Goal: Information Seeking & Learning: Learn about a topic

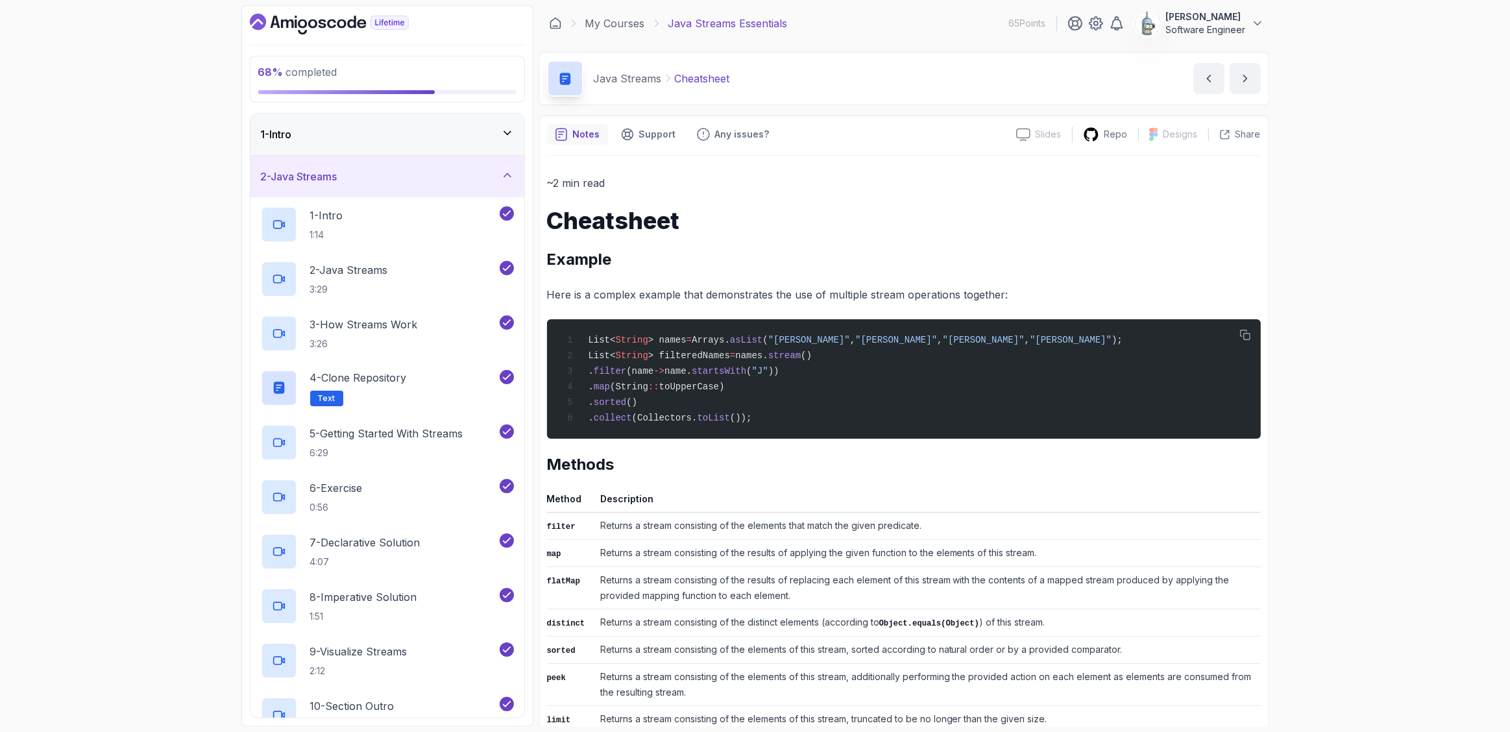
scroll to position [226, 0]
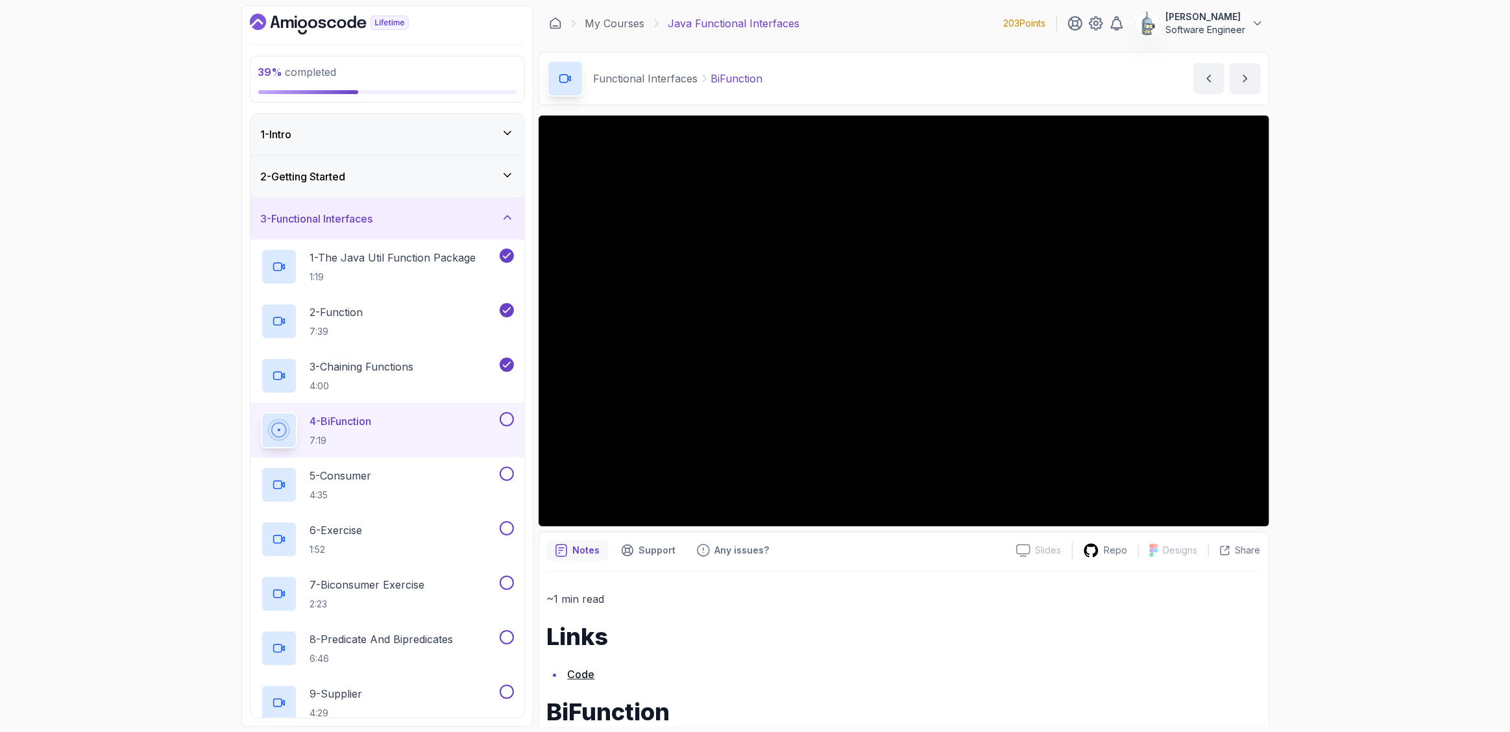
scroll to position [7, 0]
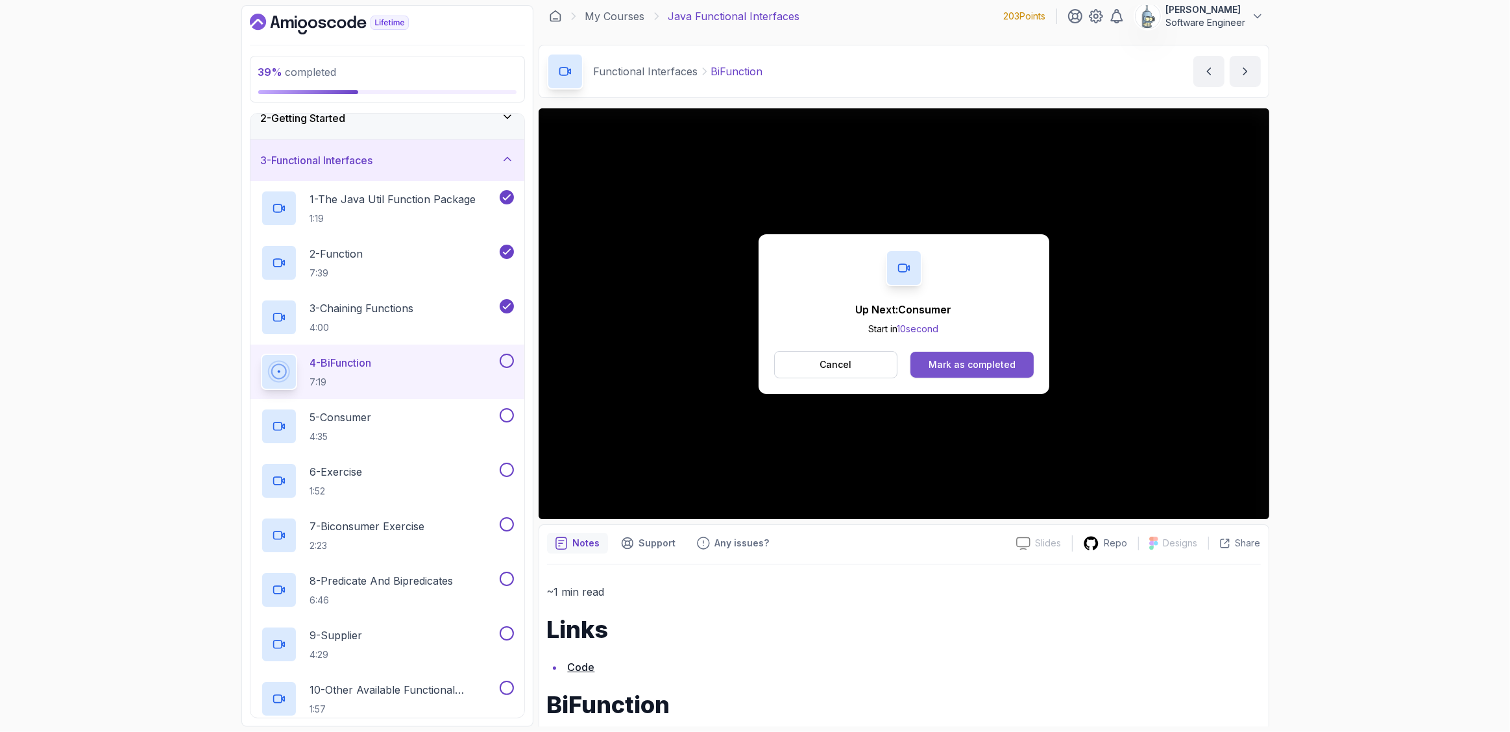
click at [932, 368] on div "Mark as completed" at bounding box center [972, 364] width 87 height 13
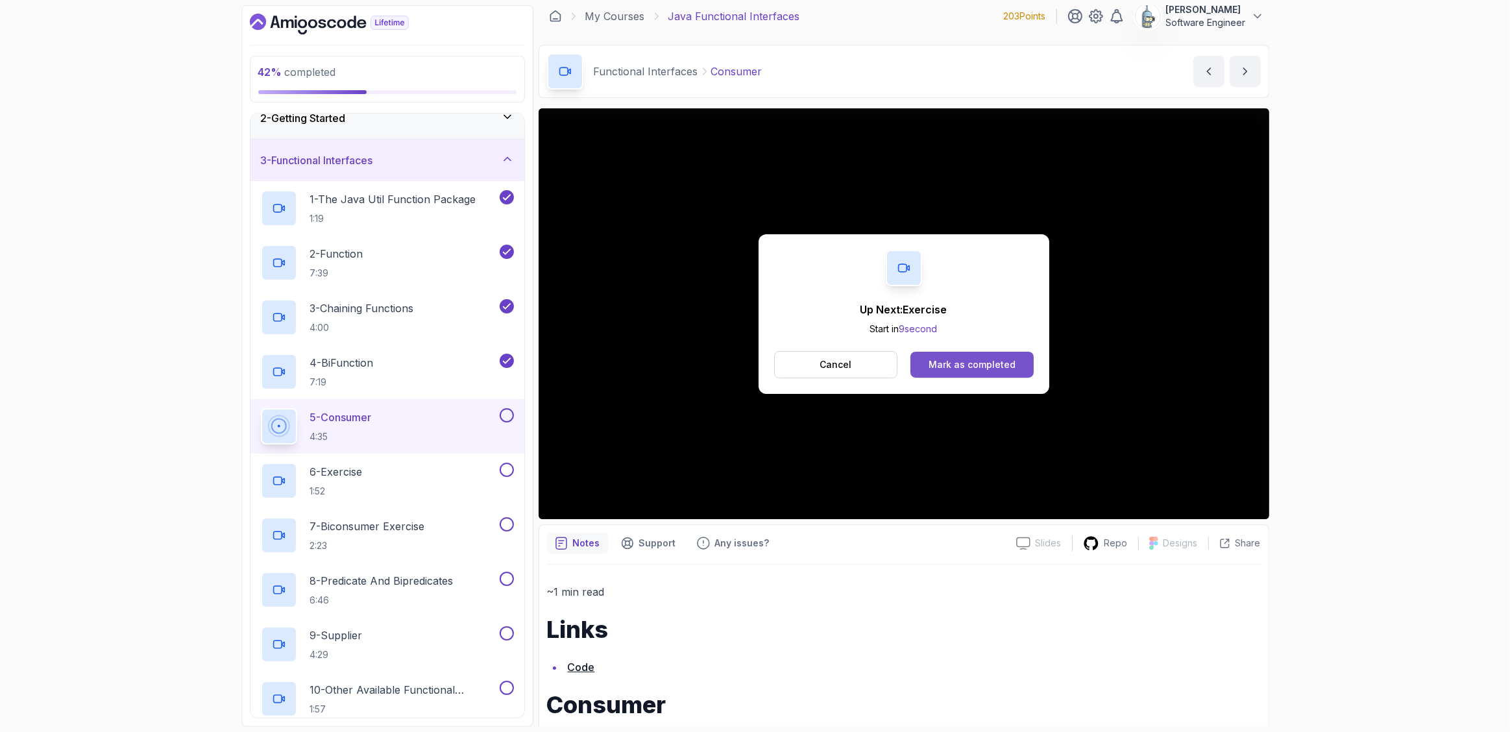
click at [991, 358] on div "Mark as completed" at bounding box center [972, 364] width 87 height 13
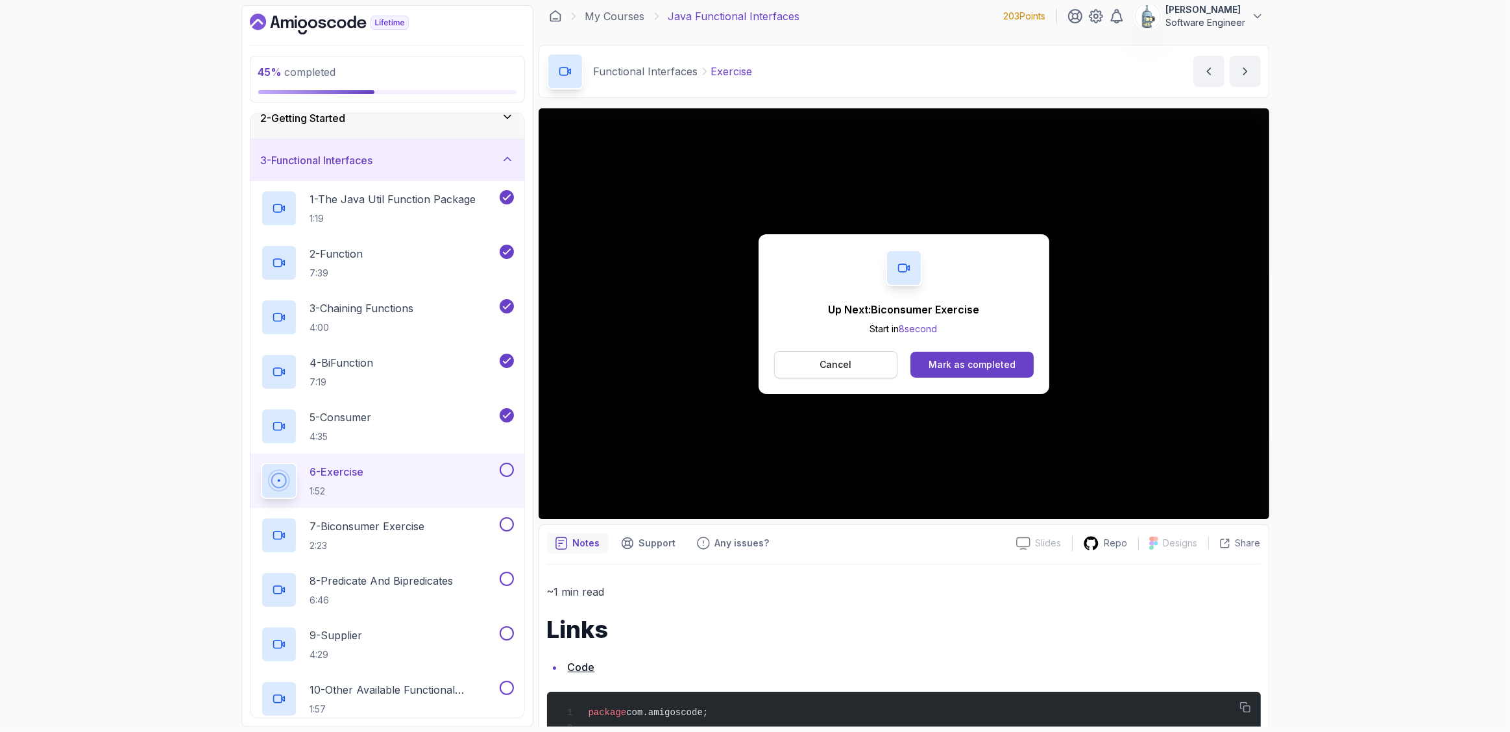
click at [882, 370] on button "Cancel" at bounding box center [836, 364] width 124 height 27
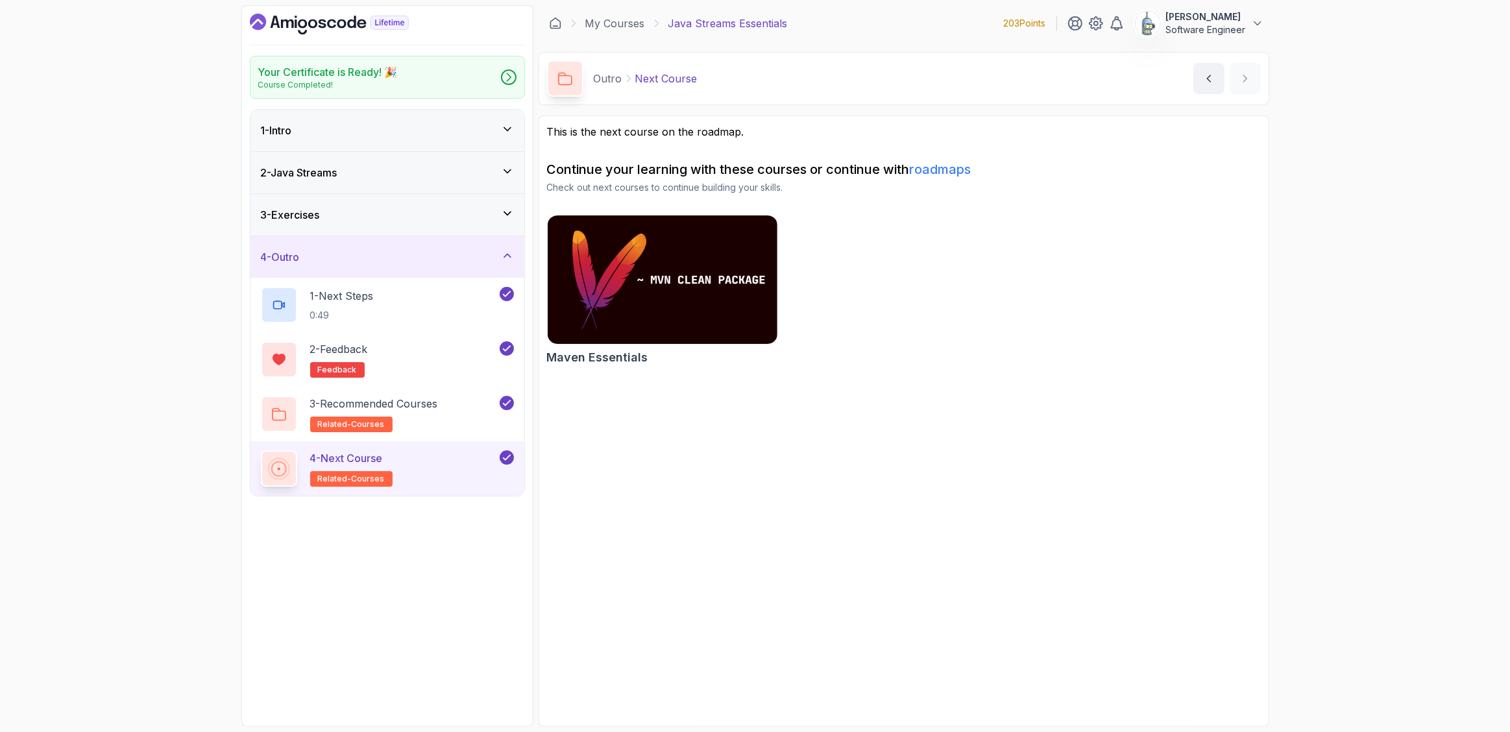
click at [331, 19] on icon "Dashboard" at bounding box center [331, 23] width 9 height 9
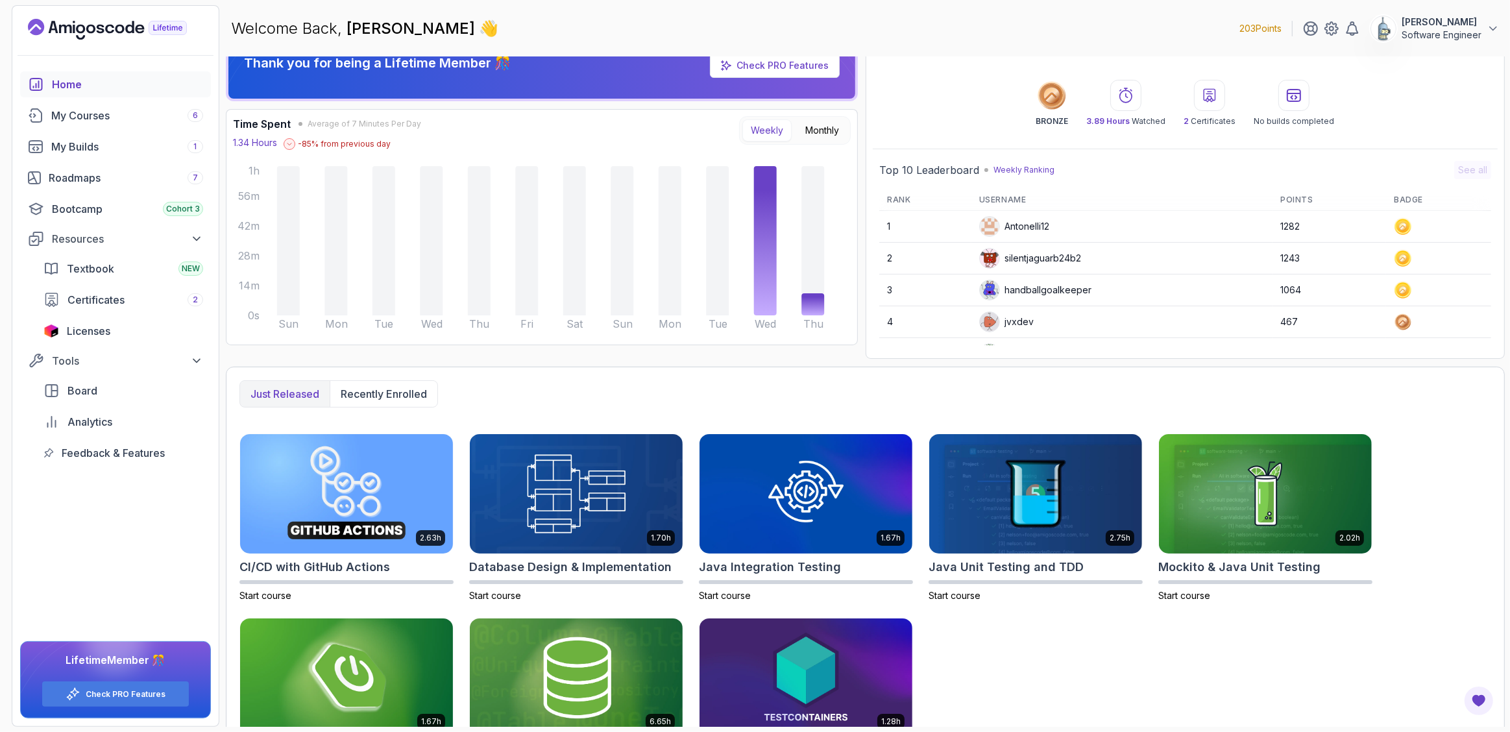
scroll to position [99, 0]
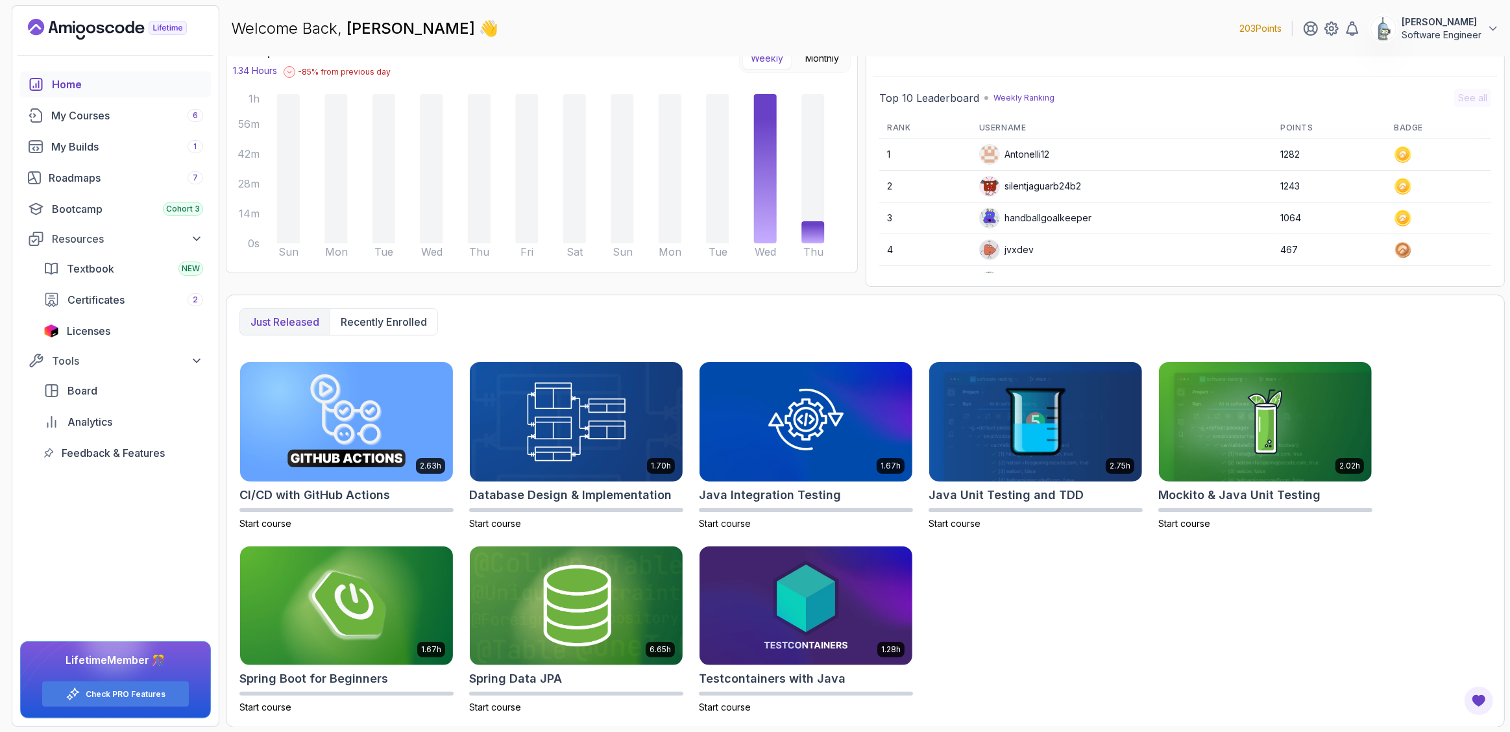
click at [289, 314] on p "Just released" at bounding box center [284, 322] width 69 height 16
click at [378, 324] on p "Recently enrolled" at bounding box center [384, 322] width 86 height 16
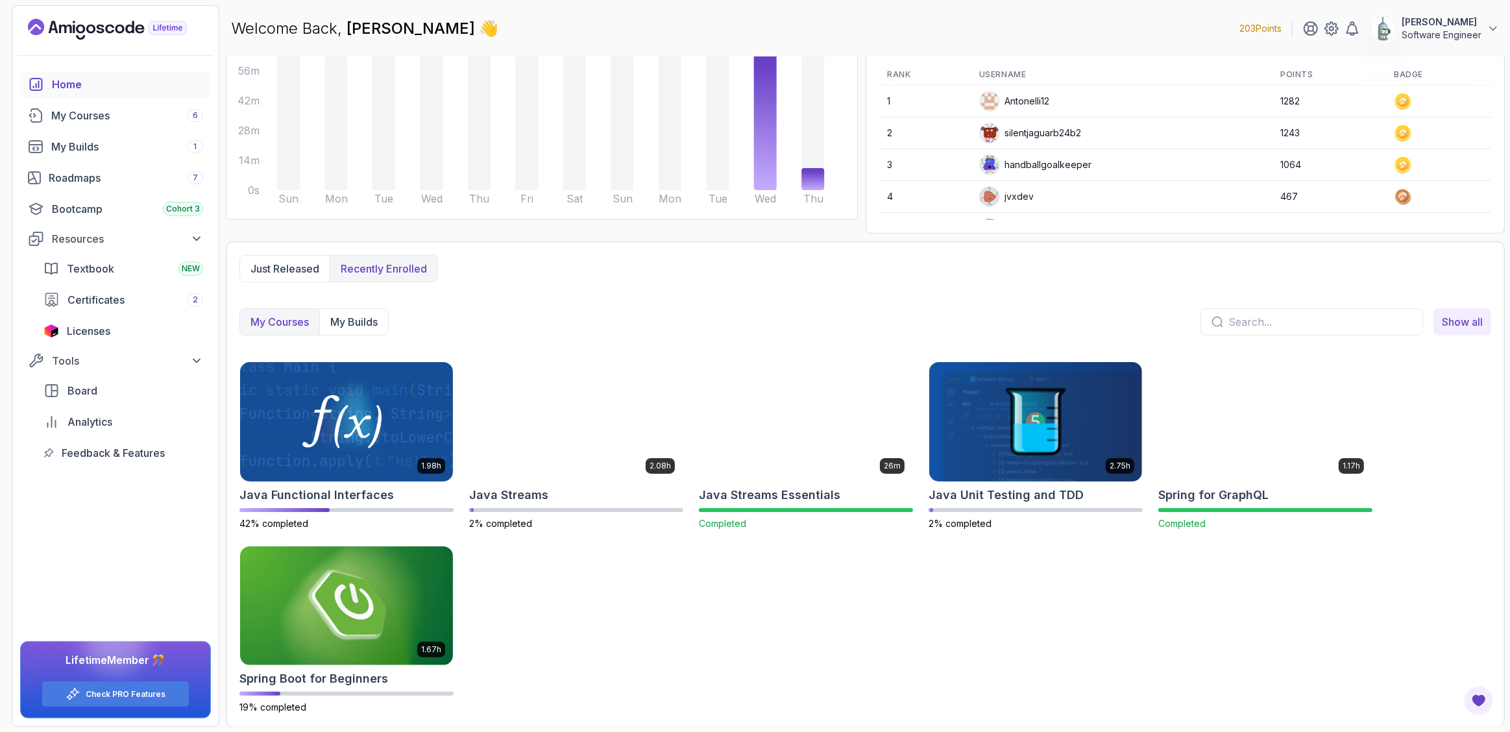
scroll to position [0, 0]
